Goal: Information Seeking & Learning: Learn about a topic

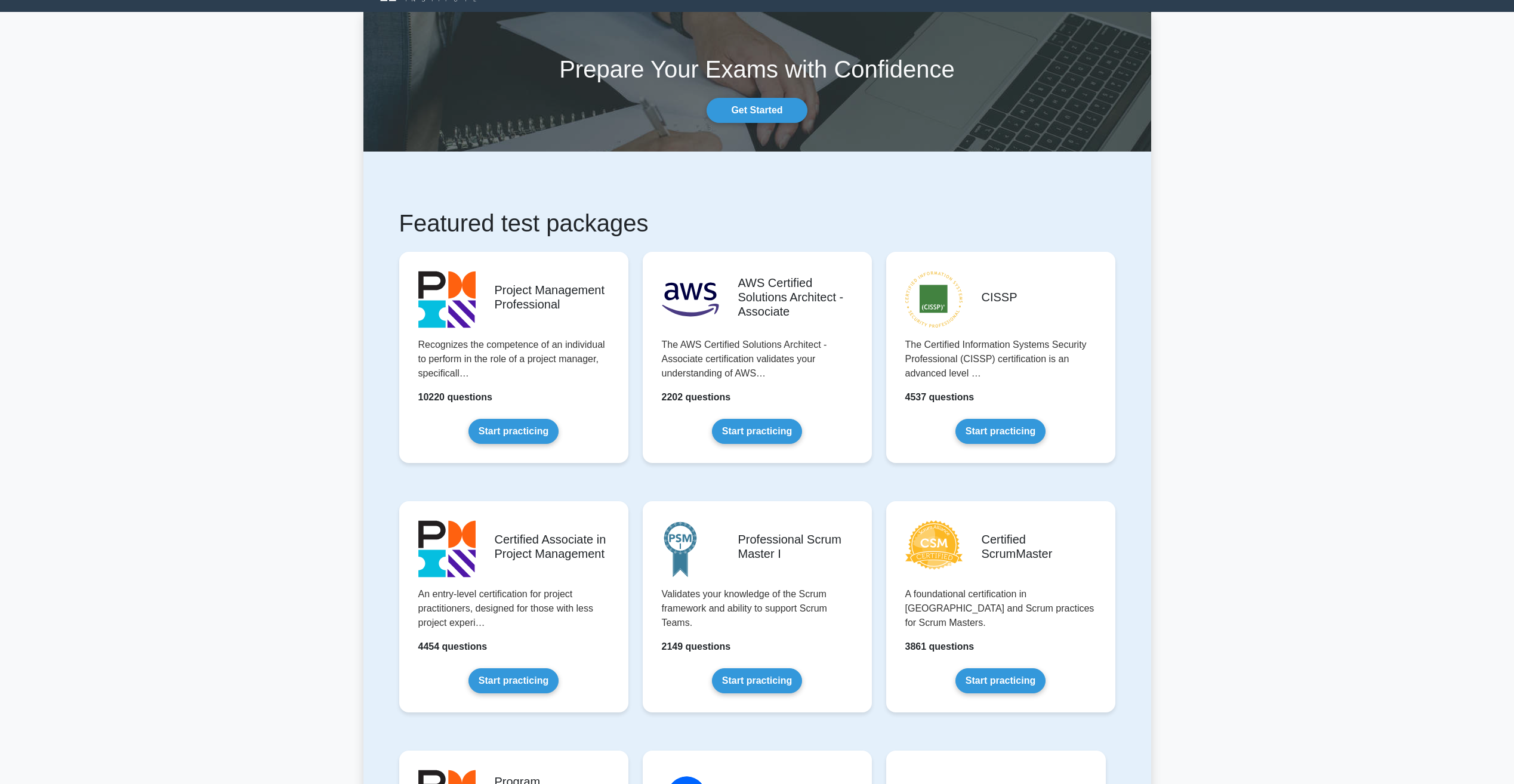
scroll to position [120, 0]
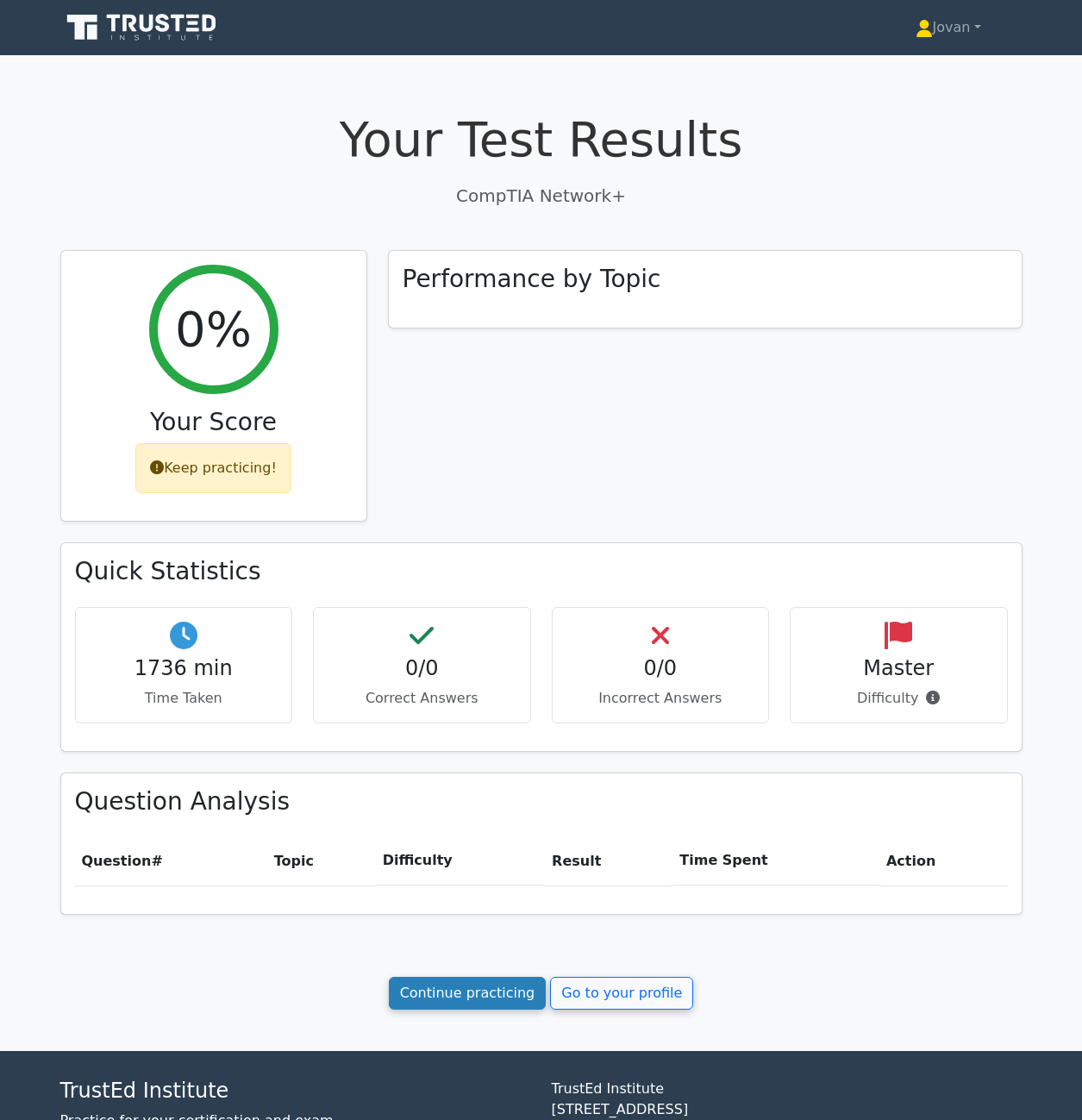
click at [525, 994] on link "Continue practicing" at bounding box center [468, 993] width 158 height 33
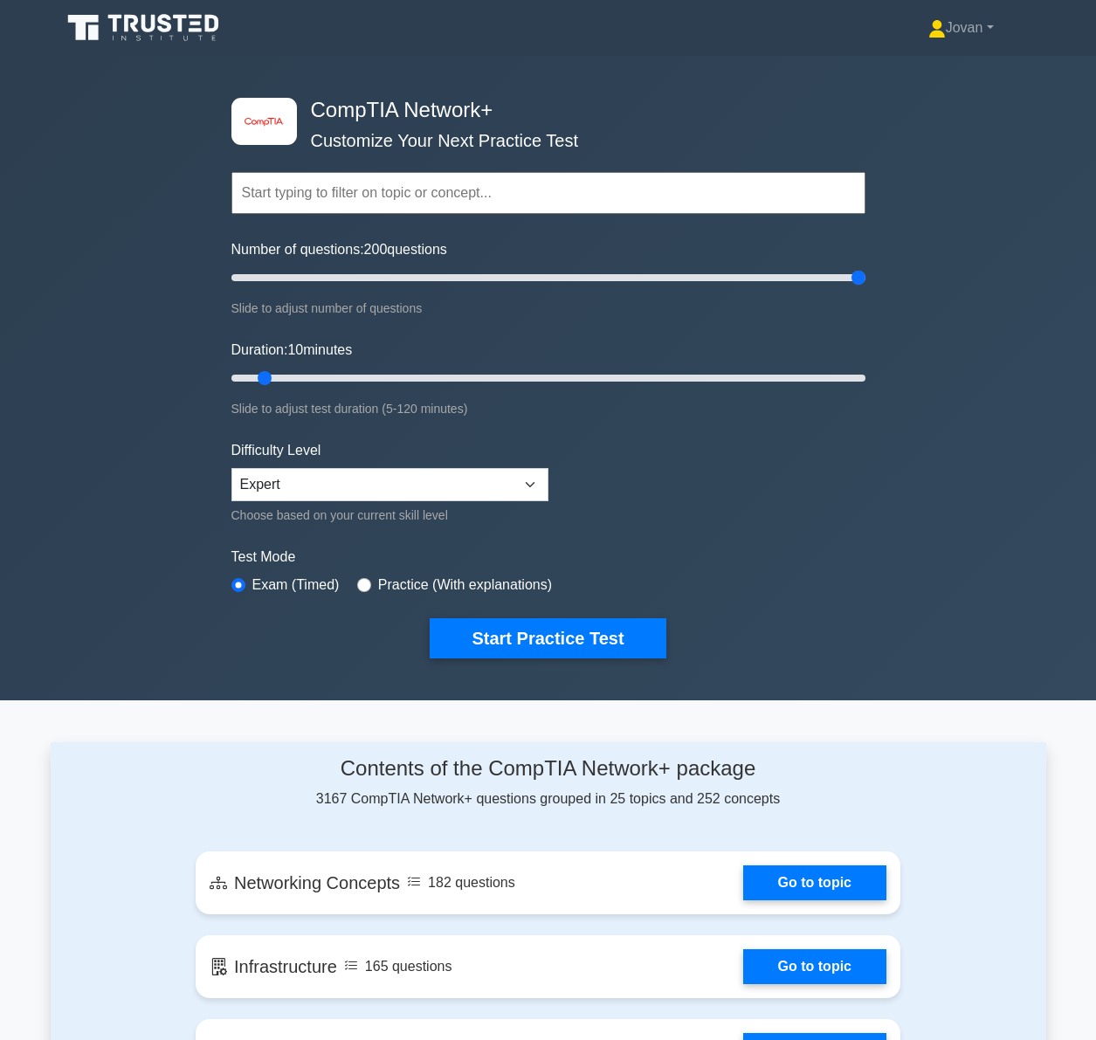
drag, startPoint x: 257, startPoint y: 284, endPoint x: 544, endPoint y: 424, distance: 319.5
type input "200"
click at [865, 267] on input "Number of questions: 200 questions" at bounding box center [548, 277] width 634 height 21
drag, startPoint x: 261, startPoint y: 371, endPoint x: 1047, endPoint y: 308, distance: 788.5
type input "120"
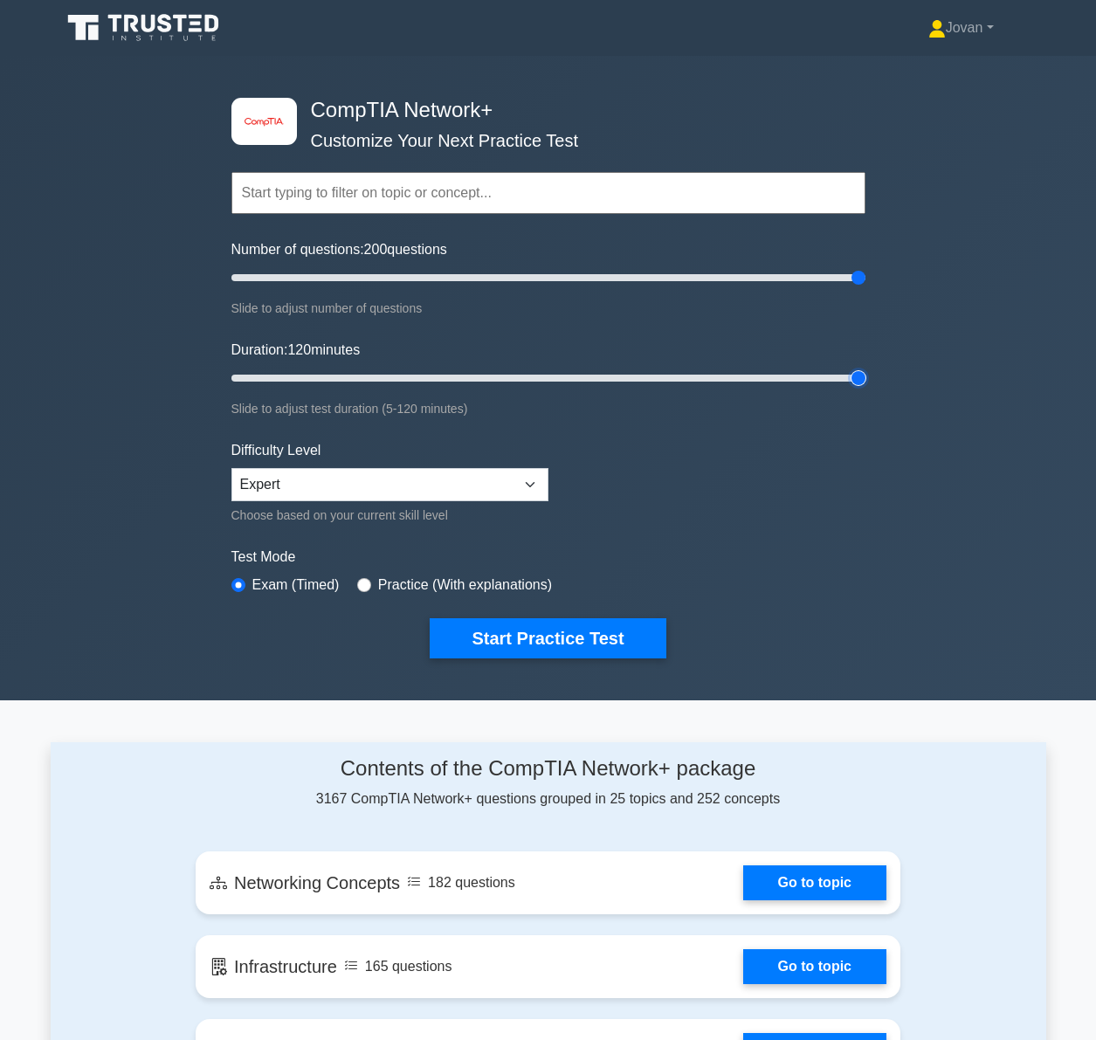
click at [865, 368] on input "Duration: 120 minutes" at bounding box center [548, 378] width 634 height 21
click at [598, 621] on button "Start Practice Test" at bounding box center [548, 638] width 236 height 40
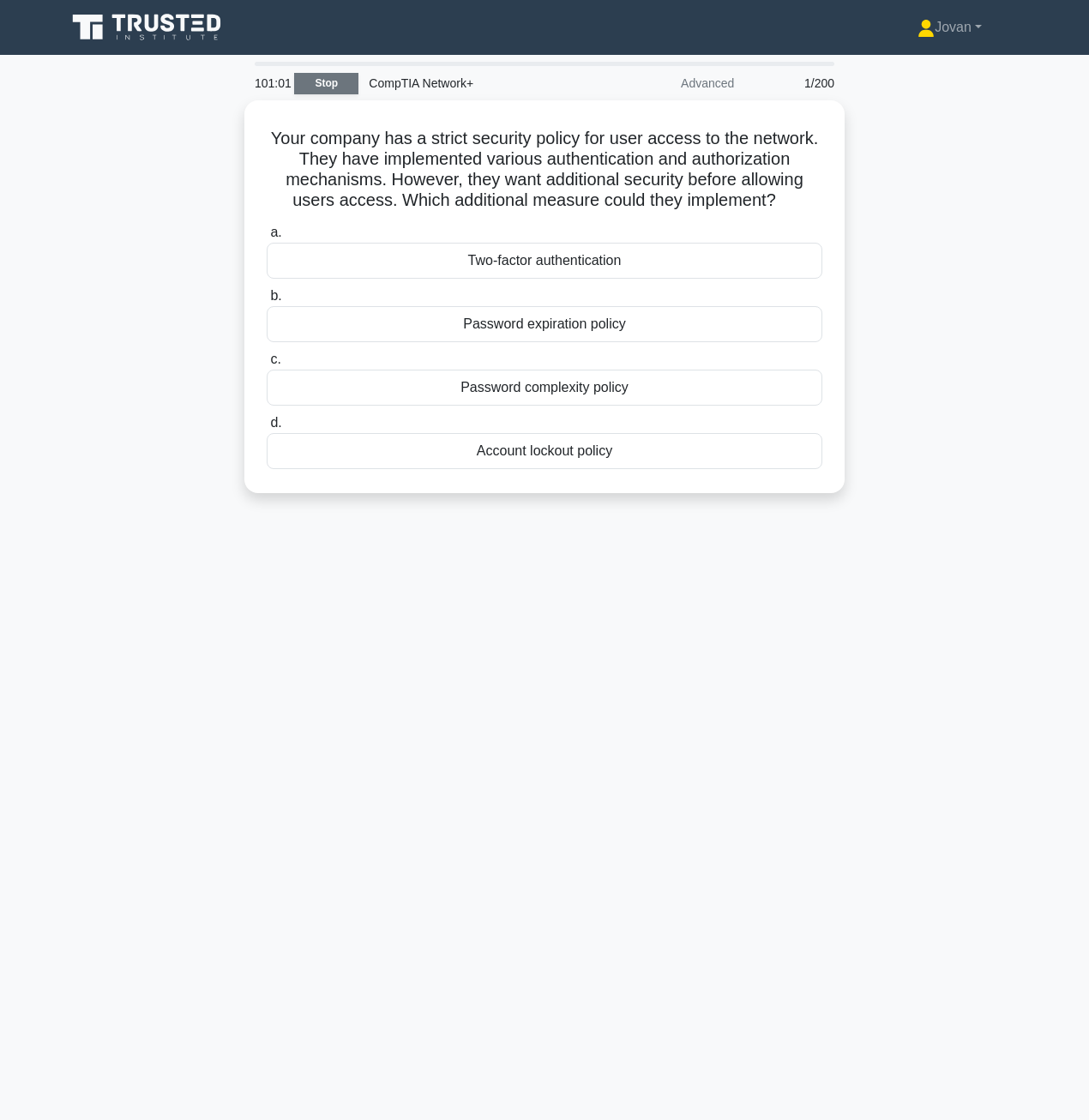
click at [315, 87] on link "Stop" at bounding box center [327, 83] width 65 height 22
click at [330, 75] on link "Stop" at bounding box center [327, 83] width 65 height 22
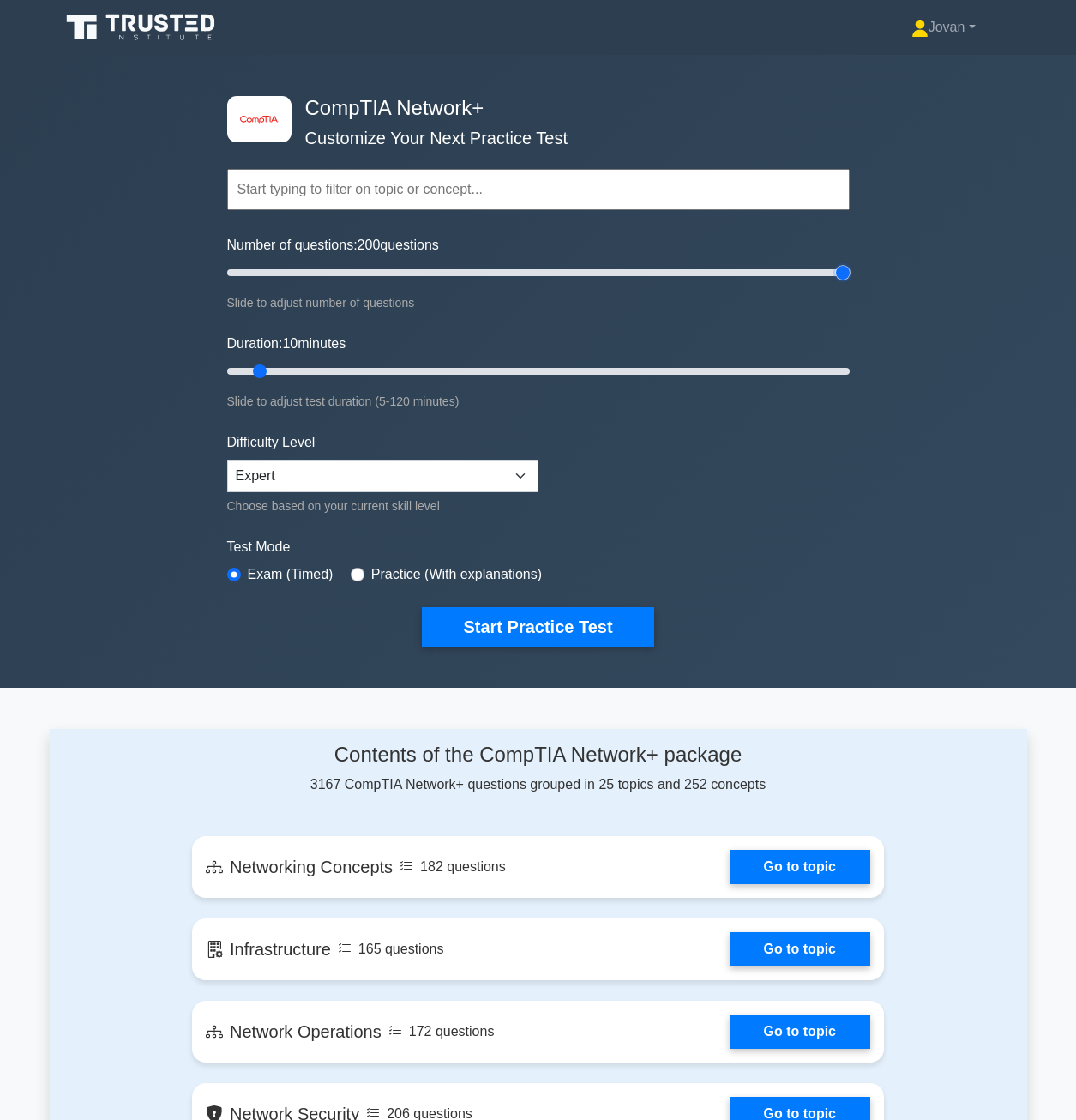
drag, startPoint x: 258, startPoint y: 282, endPoint x: 1019, endPoint y: 254, distance: 761.5
type input "200"
click at [849, 262] on input "Number of questions: 200 questions" at bounding box center [538, 272] width 622 height 21
drag, startPoint x: 251, startPoint y: 372, endPoint x: 1100, endPoint y: 384, distance: 849.1
type input "120"
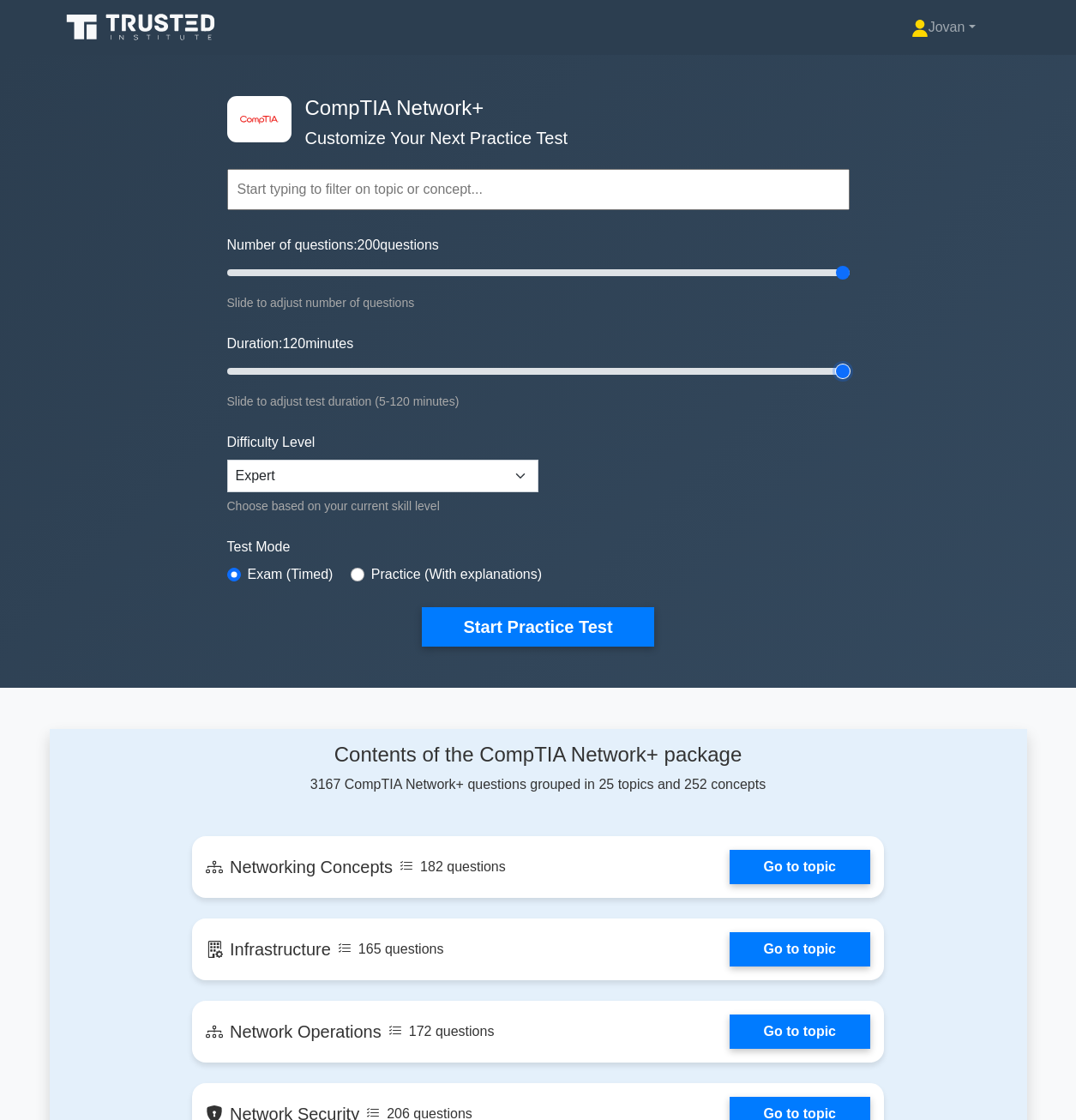
click at [849, 382] on input "Duration: 120 minutes" at bounding box center [538, 371] width 622 height 21
click at [383, 142] on div "Topics Networking Concepts Infrastructure Network Operations Network Security N…" at bounding box center [538, 166] width 622 height 98
click at [543, 624] on button "Start Practice Test" at bounding box center [538, 626] width 232 height 39
